Goal: Check status

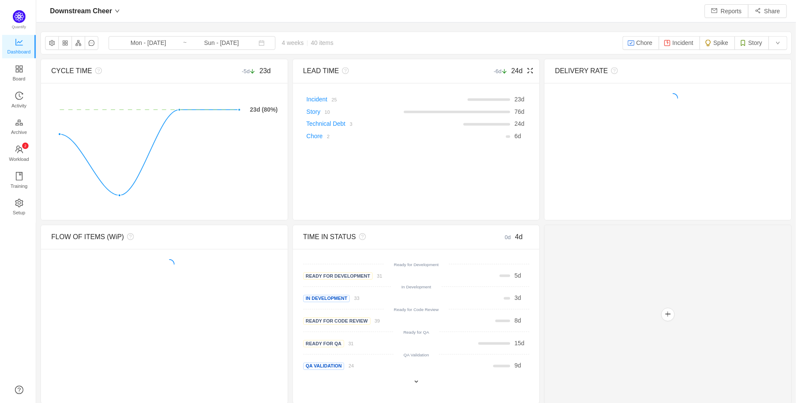
scroll to position [403, 764]
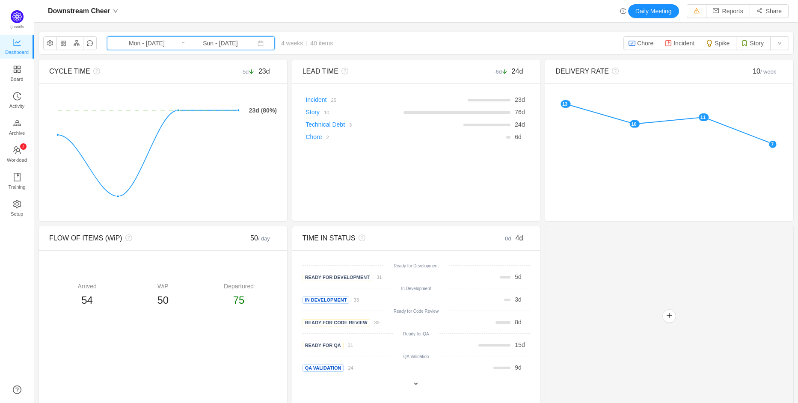
click at [275, 44] on span "Mon - [DATE] ~ Sun - [DATE]" at bounding box center [191, 43] width 168 height 14
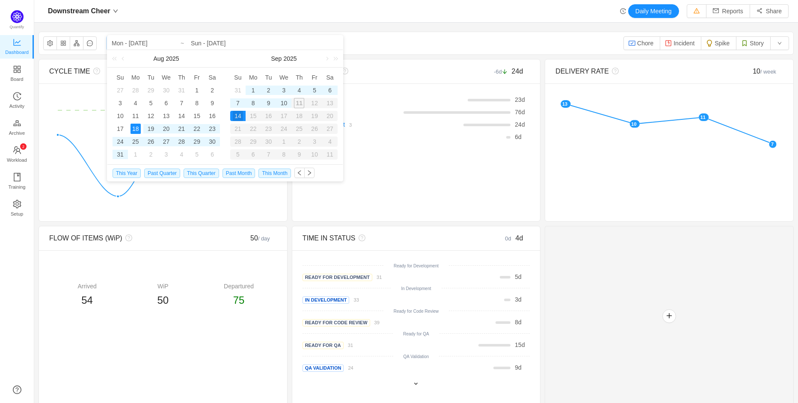
click at [275, 44] on span "Mon - [DATE] ~ Sun - [DATE]" at bounding box center [191, 43] width 168 height 14
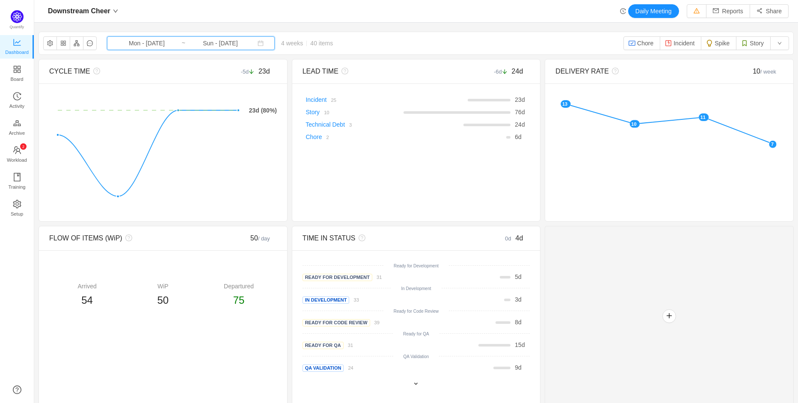
click at [275, 44] on span "Mon - [DATE] ~ Sun - [DATE]" at bounding box center [191, 43] width 168 height 14
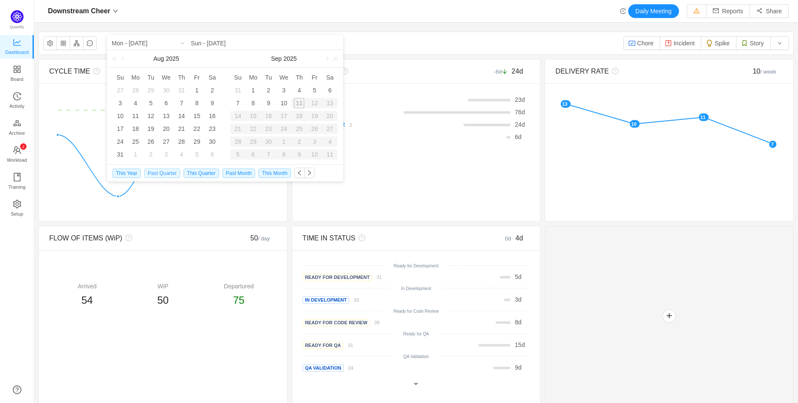
click at [171, 173] on span "Past Quarter" at bounding box center [162, 173] width 36 height 9
type input "Tue - [DATE]"
type input "Mon - [DATE]"
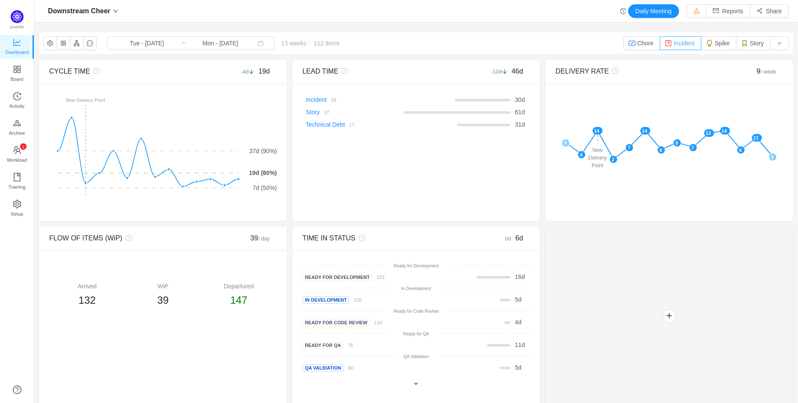
click at [676, 46] on button "Incident" at bounding box center [680, 43] width 41 height 14
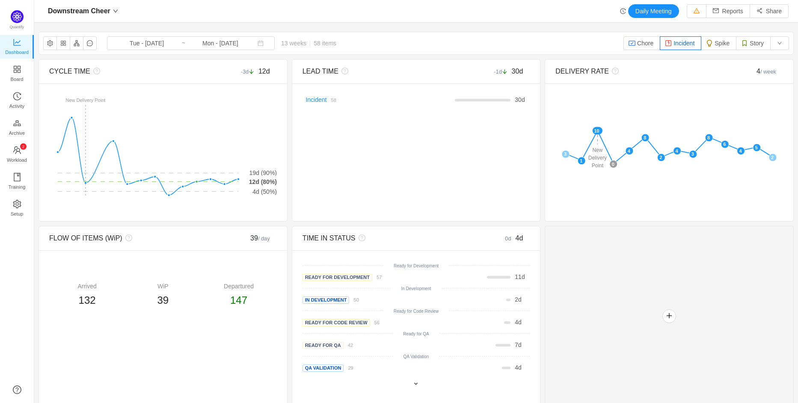
click at [680, 47] on button "Incident" at bounding box center [680, 43] width 41 height 14
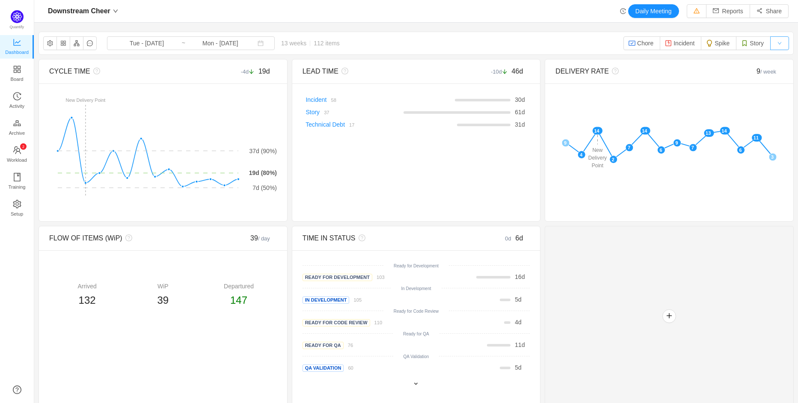
click at [782, 44] on button "button" at bounding box center [779, 43] width 19 height 14
click at [779, 76] on li "Reset" at bounding box center [764, 78] width 56 height 14
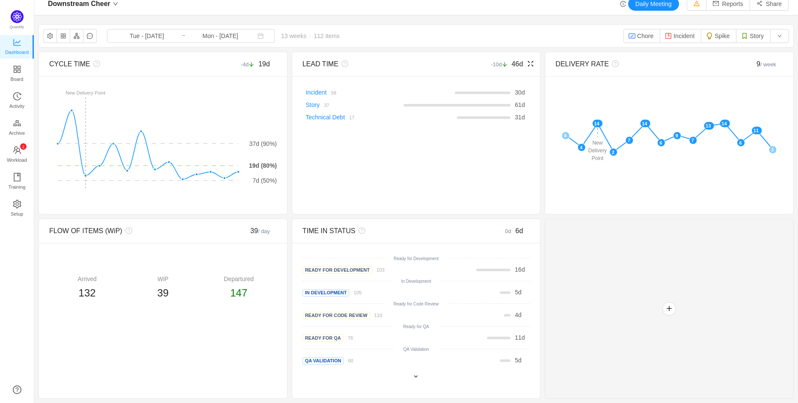
scroll to position [0, 0]
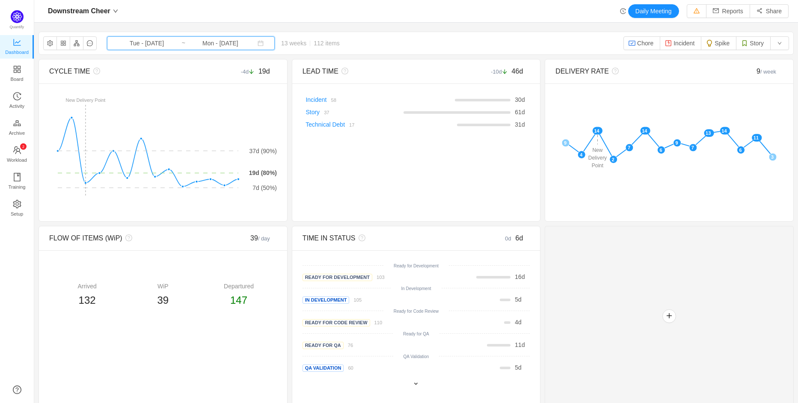
click at [264, 46] on icon "icon: calendar" at bounding box center [261, 44] width 6 height 6
